Goal: Go to known website: Access a specific website the user already knows

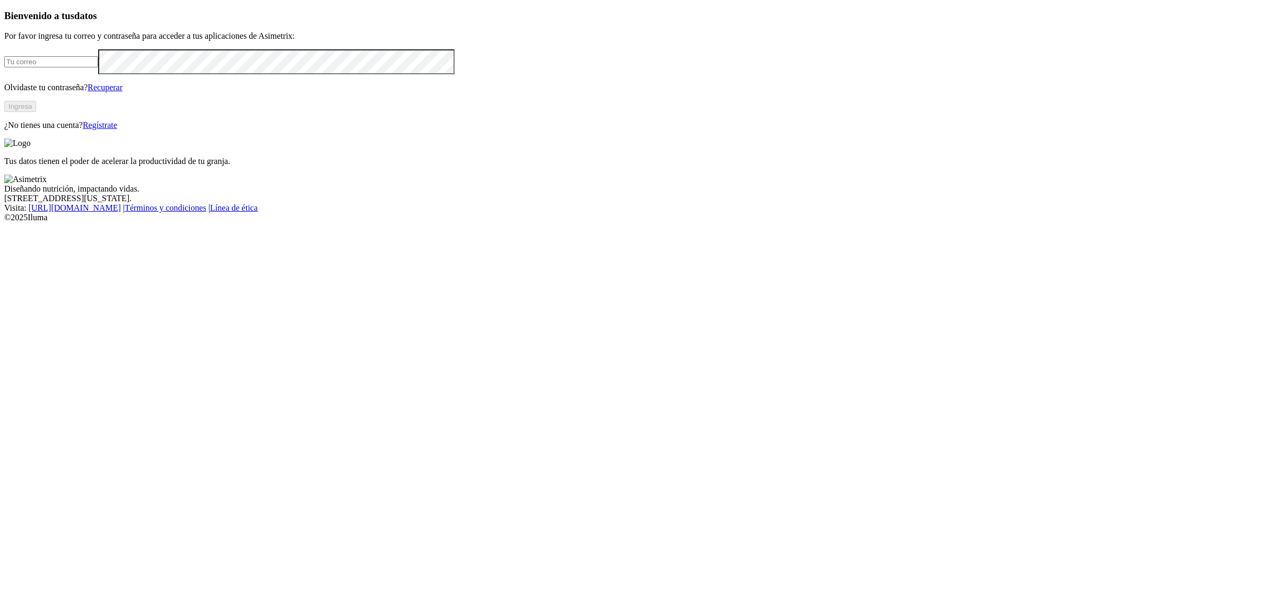
type input "[EMAIL_ADDRESS][PERSON_NAME][DOMAIN_NAME]"
click at [36, 112] on button "Ingresa" at bounding box center [20, 106] width 32 height 11
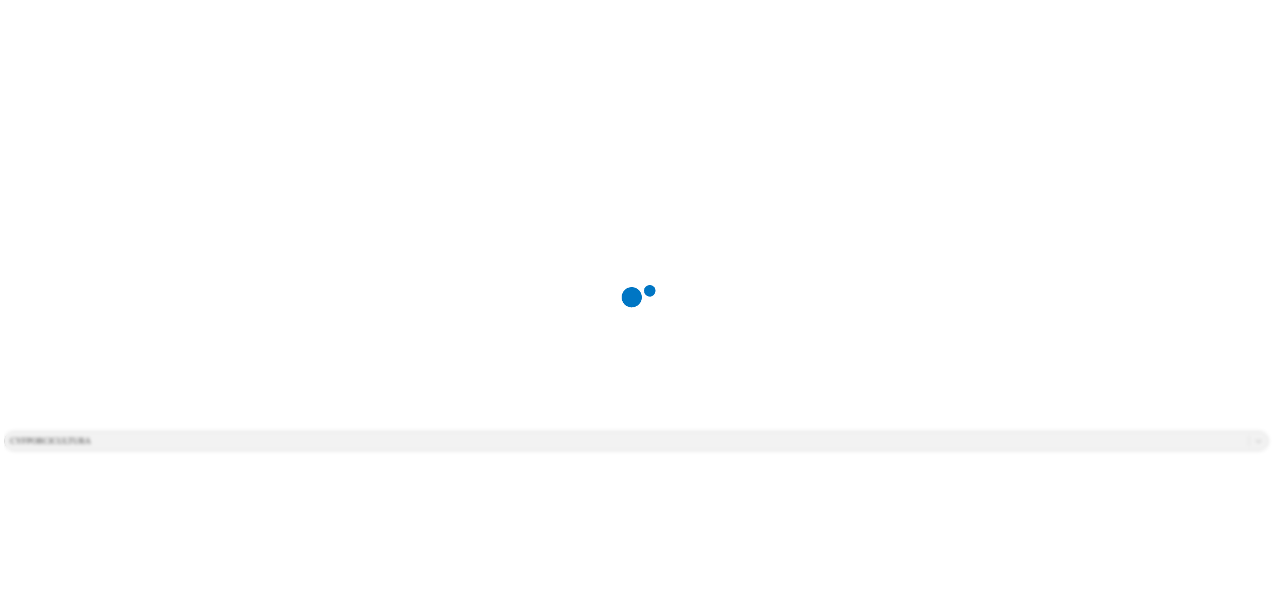
click at [220, 369] on div at bounding box center [640, 302] width 1273 height 604
